Goal: Use online tool/utility: Utilize a website feature to perform a specific function

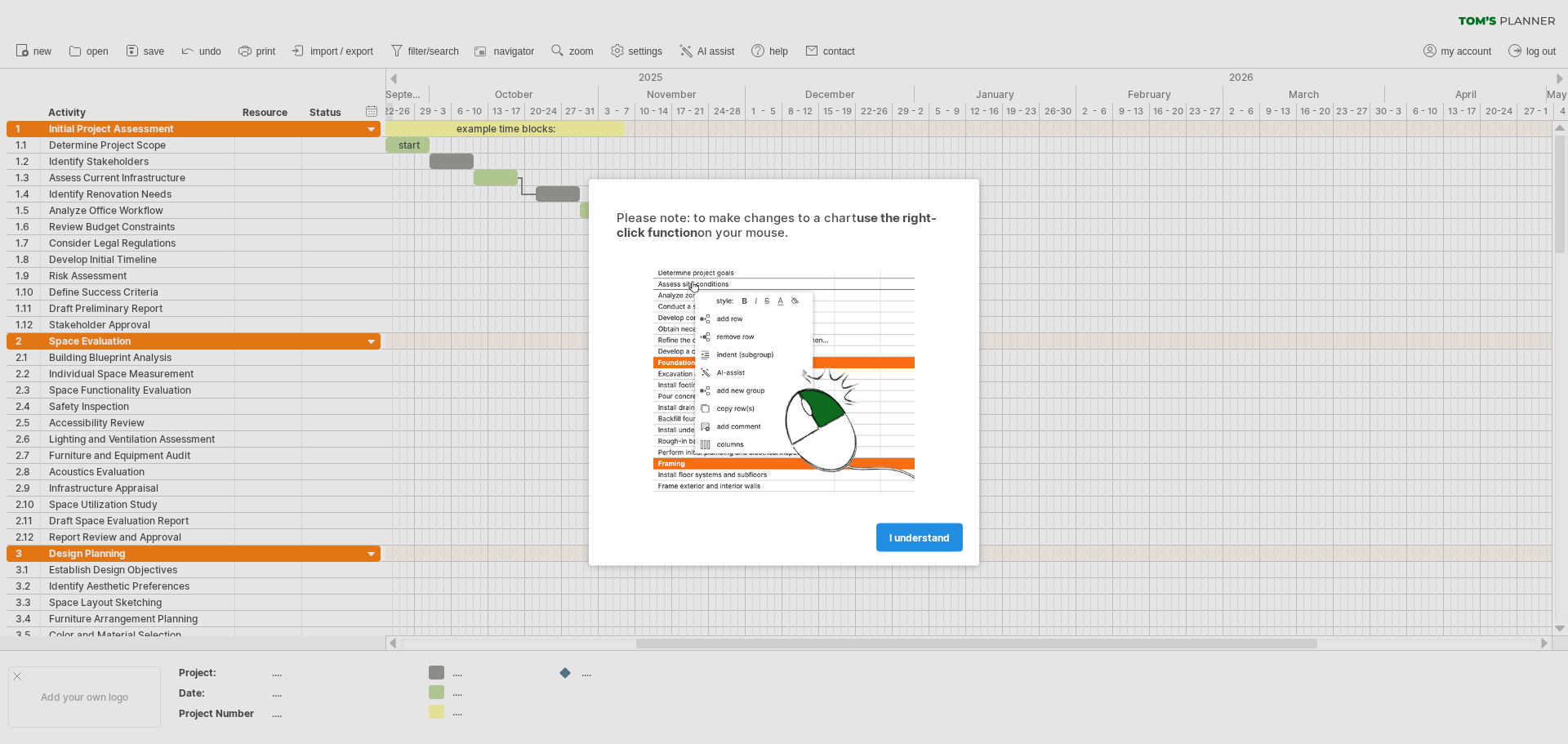
click at [925, 542] on span "I understand" at bounding box center [919, 537] width 60 height 12
click at [281, 416] on div at bounding box center [784, 372] width 1568 height 744
click at [930, 532] on span "I understand" at bounding box center [919, 537] width 60 height 12
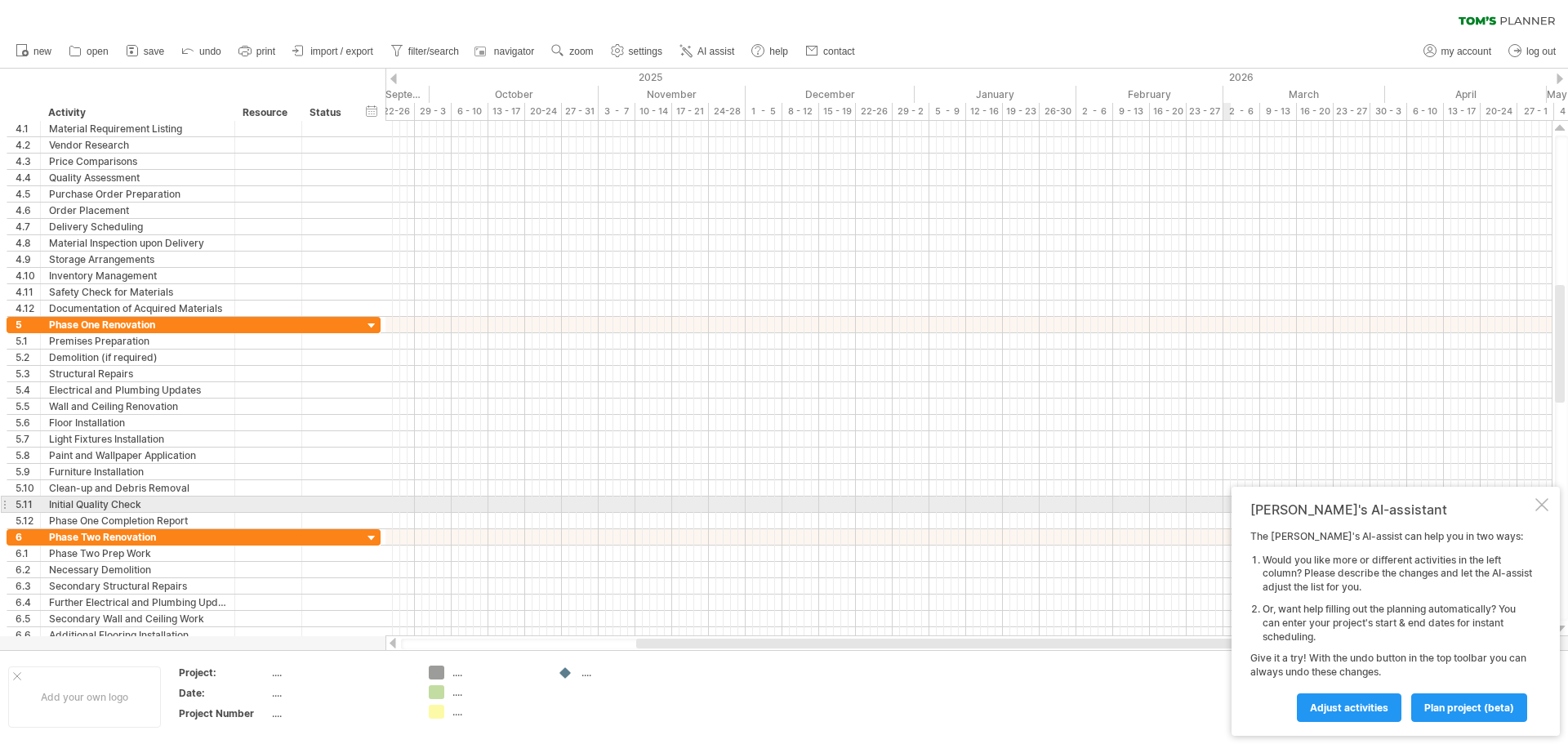
click at [1546, 508] on div at bounding box center [1542, 504] width 13 height 13
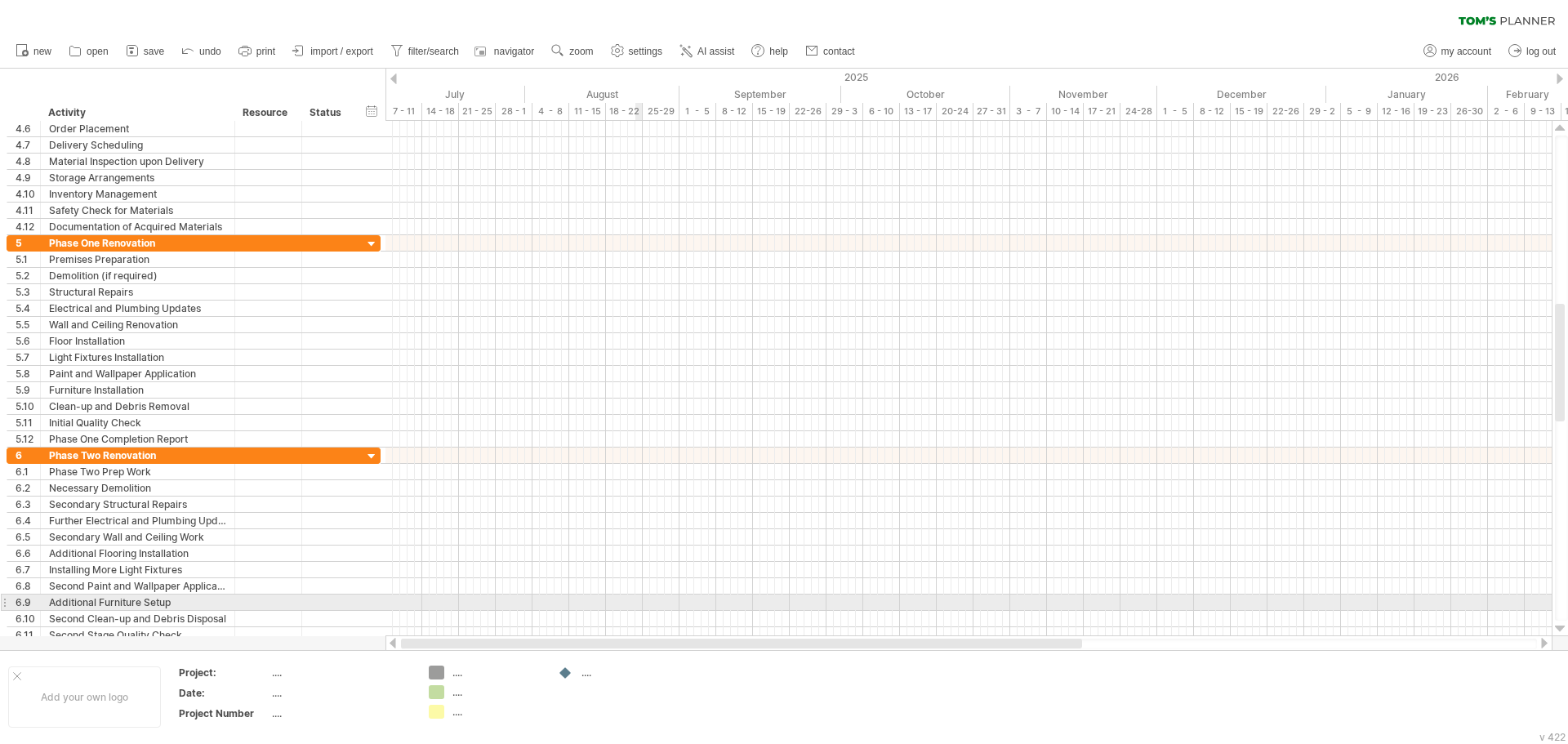
drag, startPoint x: 1033, startPoint y: 648, endPoint x: 637, endPoint y: 606, distance: 398.2
click at [637, 606] on div "Trying to reach [DOMAIN_NAME] Connected again... 0% clear filter new 1" at bounding box center [784, 372] width 1568 height 744
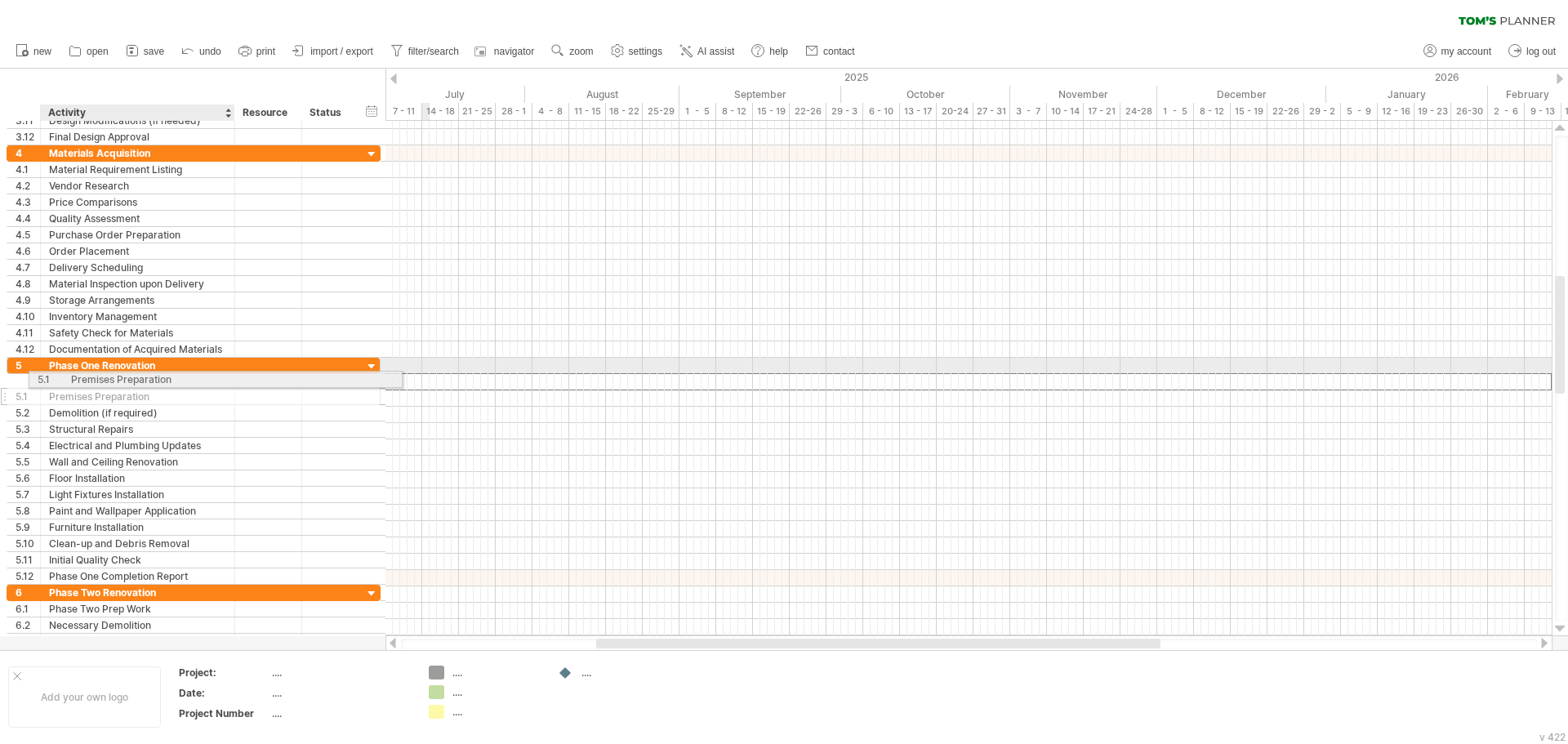
drag, startPoint x: 163, startPoint y: 383, endPoint x: 128, endPoint y: 376, distance: 35.7
